Goal: Navigation & Orientation: Find specific page/section

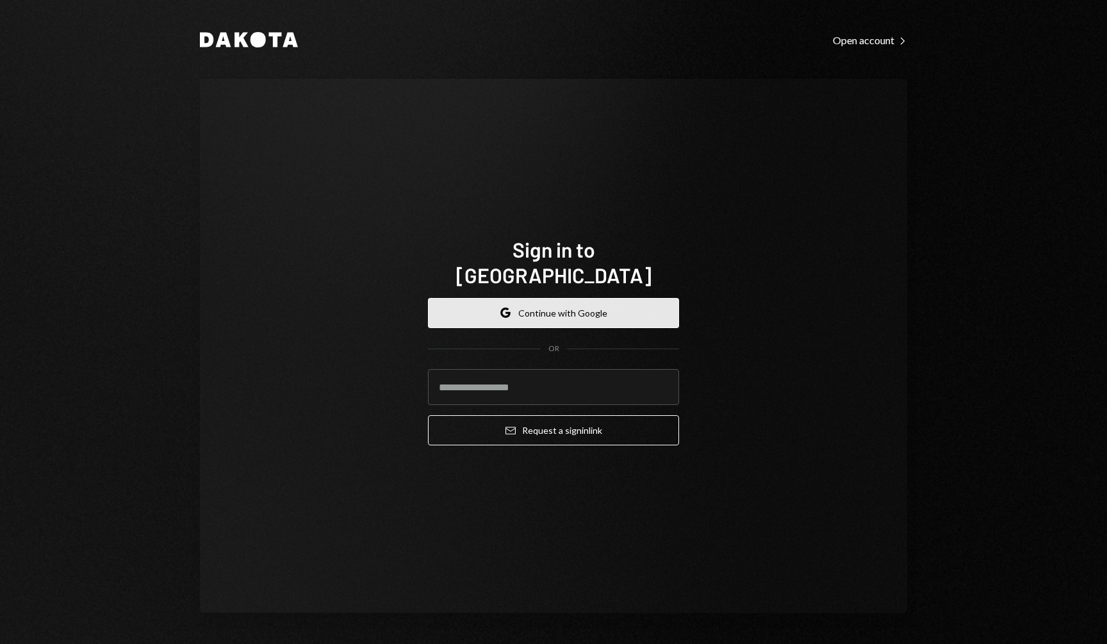
click at [504, 314] on icon "button" at bounding box center [505, 316] width 8 height 4
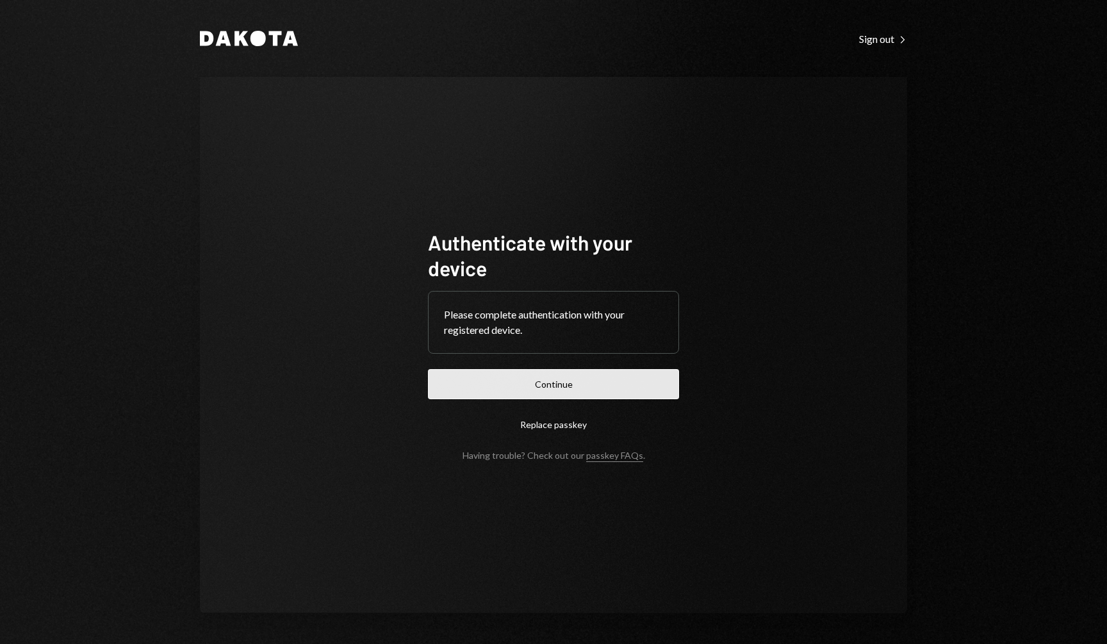
click at [567, 384] on button "Continue" at bounding box center [553, 384] width 251 height 30
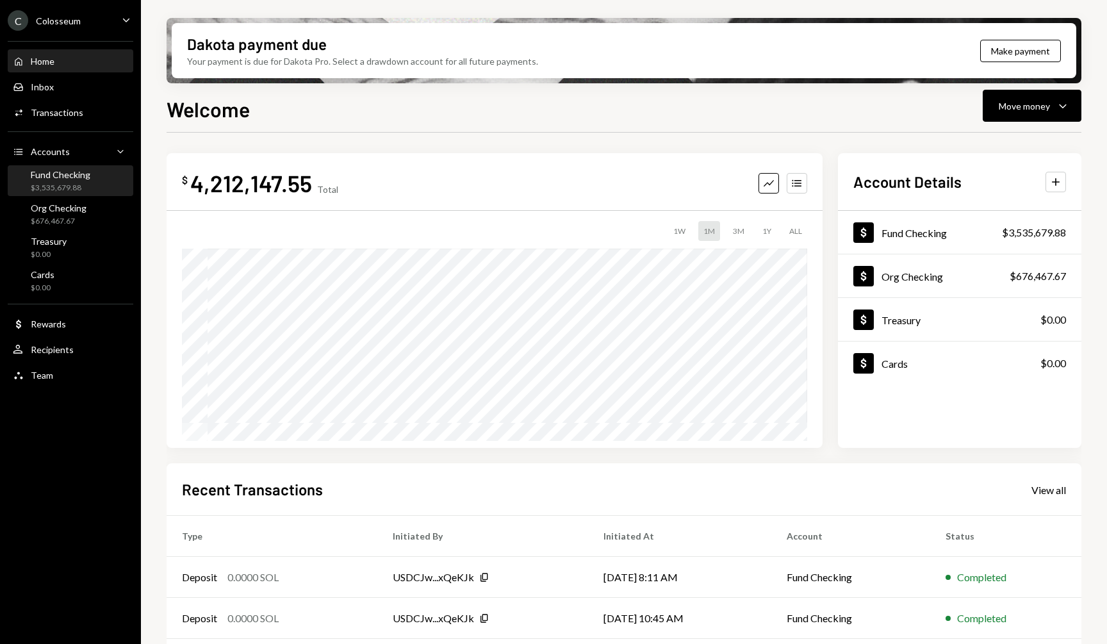
click at [44, 176] on div "Fund Checking" at bounding box center [61, 174] width 60 height 11
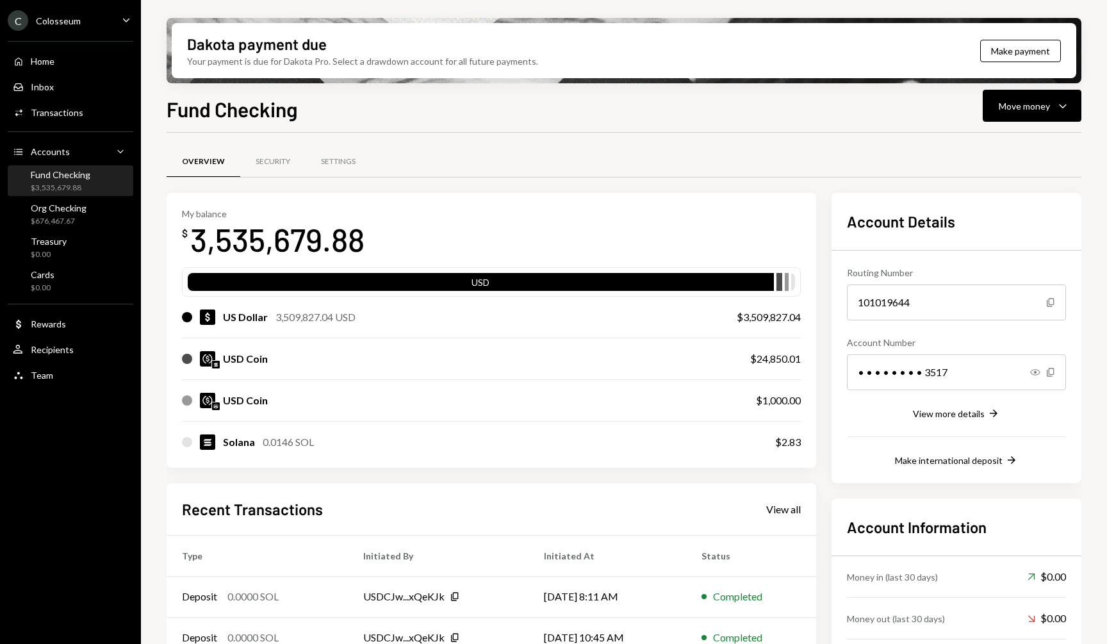
click at [79, 179] on div "Fund Checking" at bounding box center [61, 174] width 60 height 11
click at [255, 354] on div "USD Coin" at bounding box center [245, 358] width 45 height 15
click at [66, 225] on div "$676,467.67" at bounding box center [59, 221] width 56 height 11
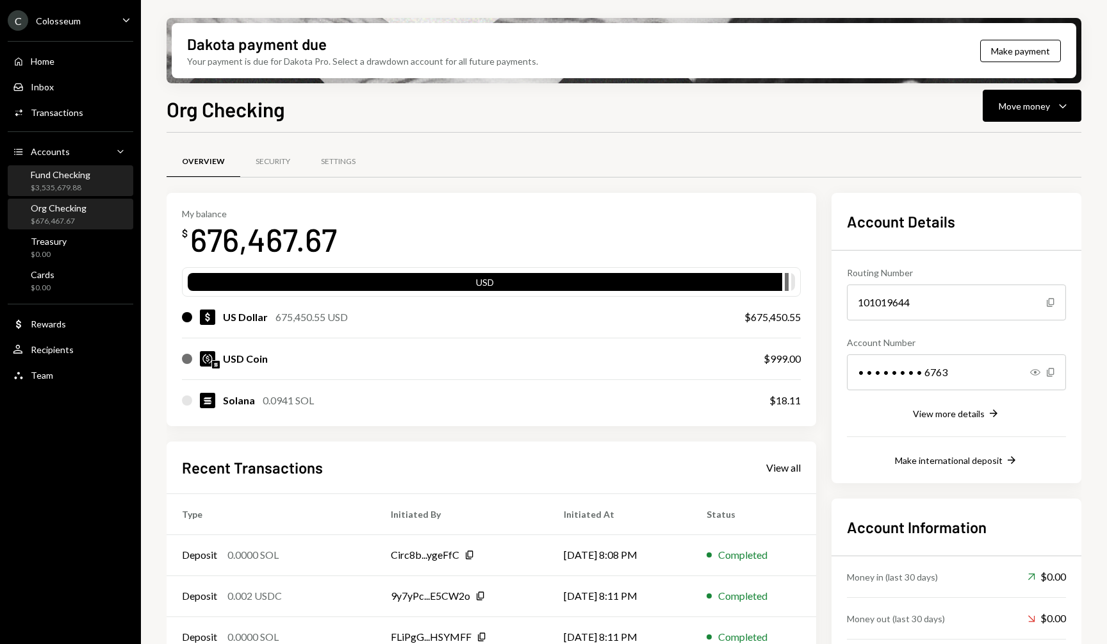
click at [72, 172] on div "Fund Checking" at bounding box center [61, 174] width 60 height 11
